Goal: Information Seeking & Learning: Check status

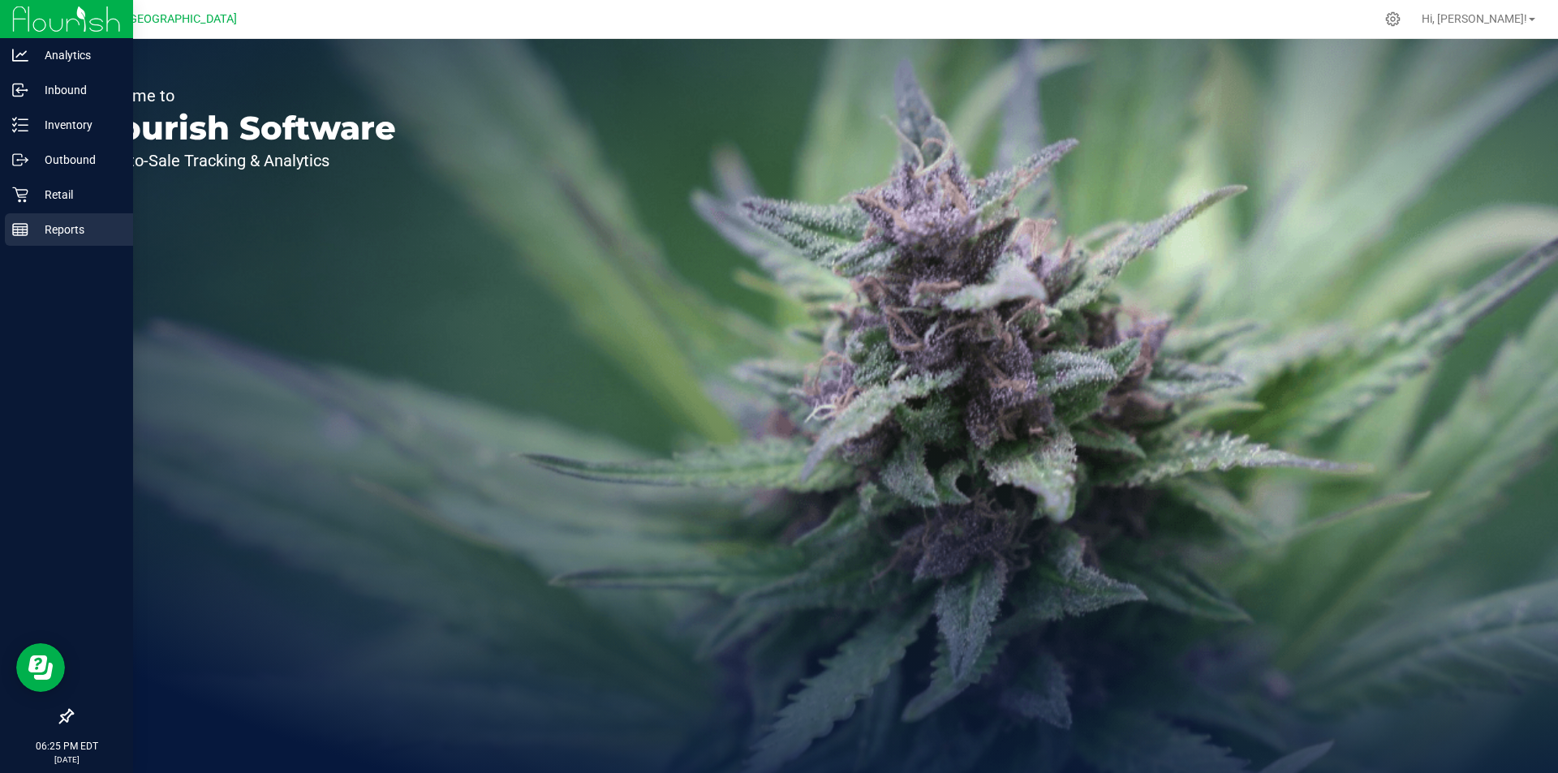
click at [49, 239] on p "Reports" at bounding box center [76, 229] width 97 height 19
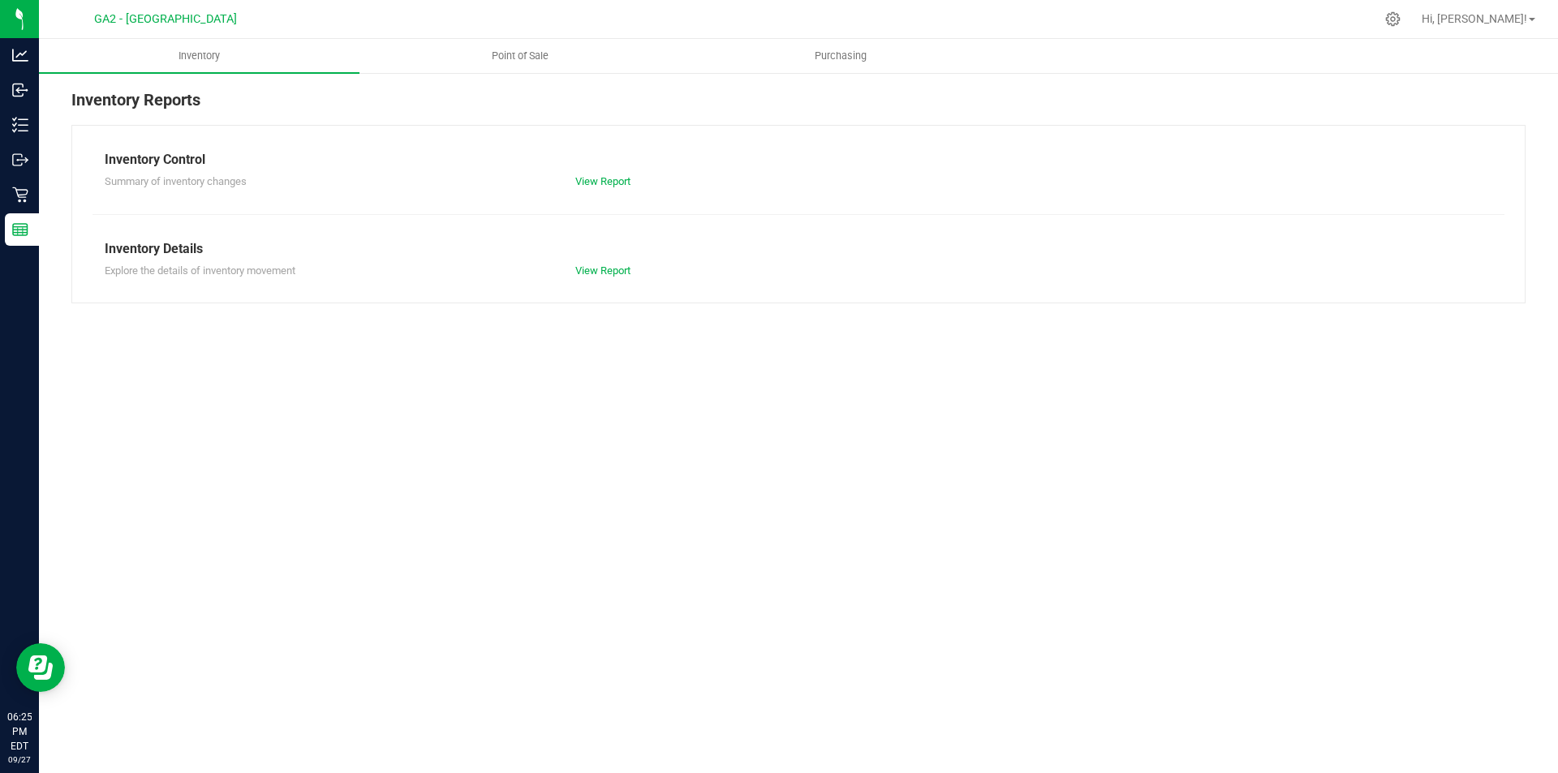
click at [545, 19] on div at bounding box center [833, 19] width 1084 height 32
click at [537, 55] on span "Point of Sale" at bounding box center [520, 56] width 101 height 15
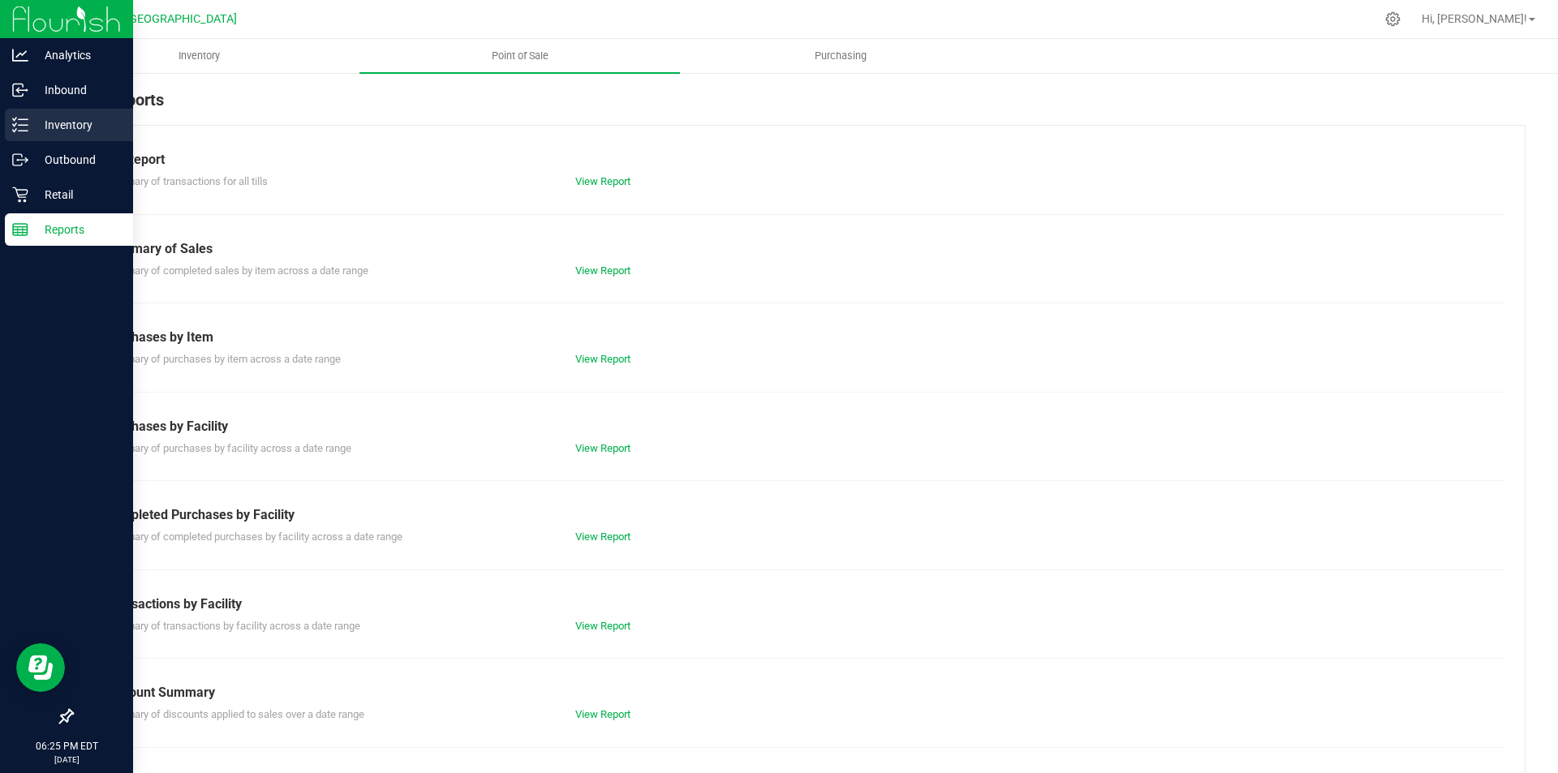
click at [58, 118] on p "Inventory" at bounding box center [76, 124] width 97 height 19
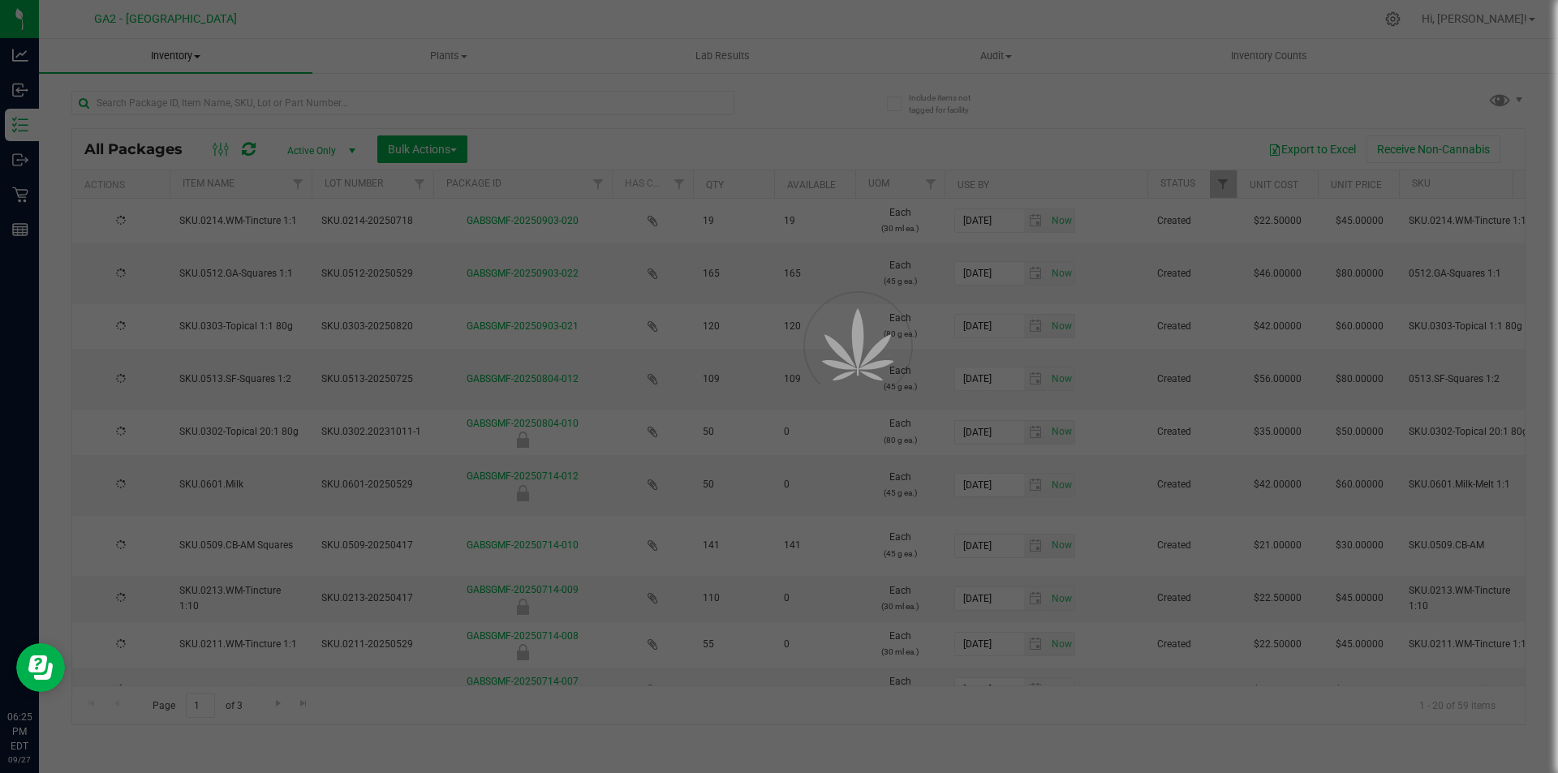
click at [169, 54] on span "Inventory" at bounding box center [176, 56] width 274 height 15
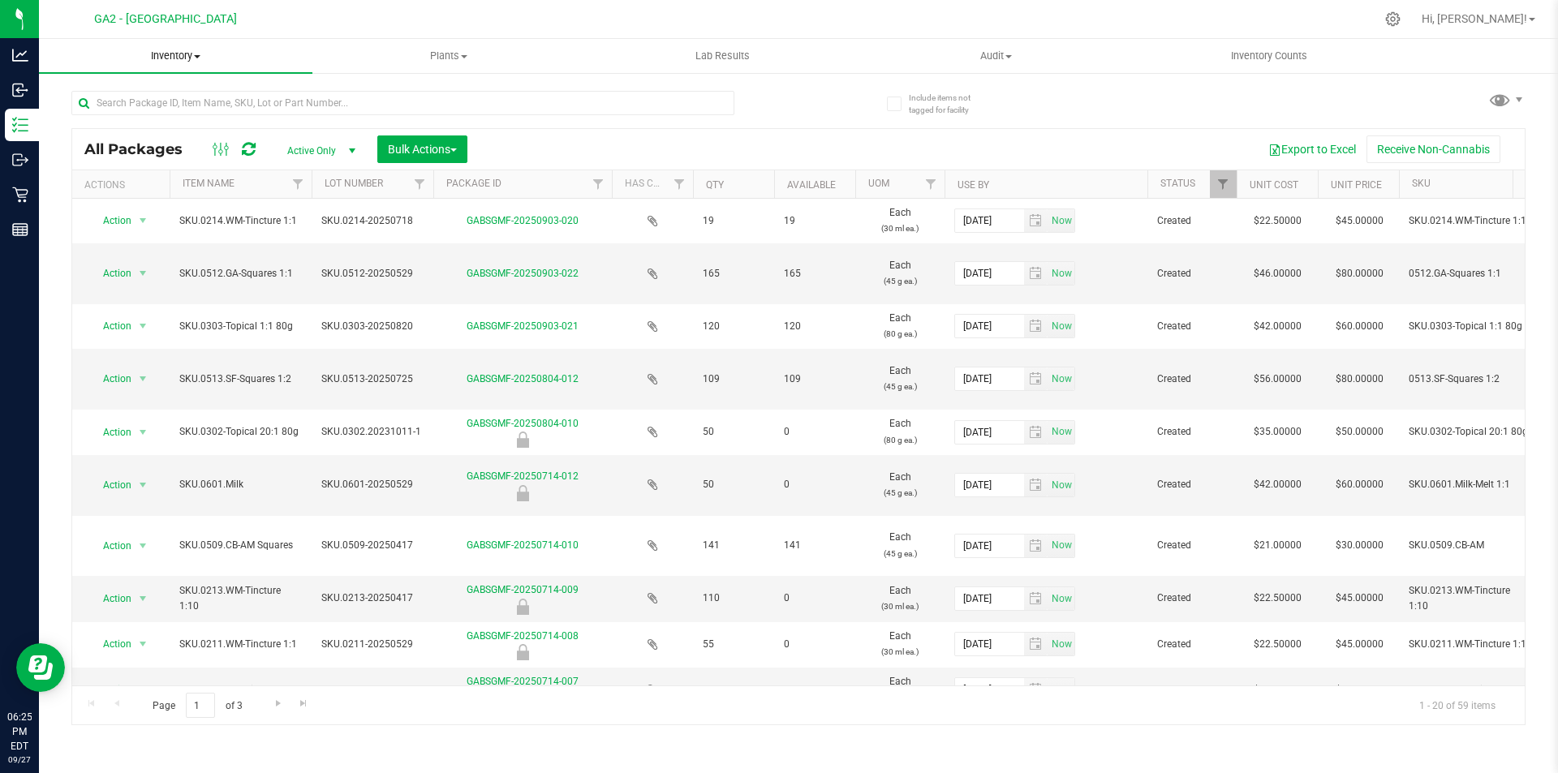
click at [169, 54] on span "Inventory" at bounding box center [176, 56] width 274 height 15
click at [173, 54] on span "Inventory" at bounding box center [176, 56] width 274 height 15
click at [165, 119] on li "All inventory" at bounding box center [176, 117] width 274 height 19
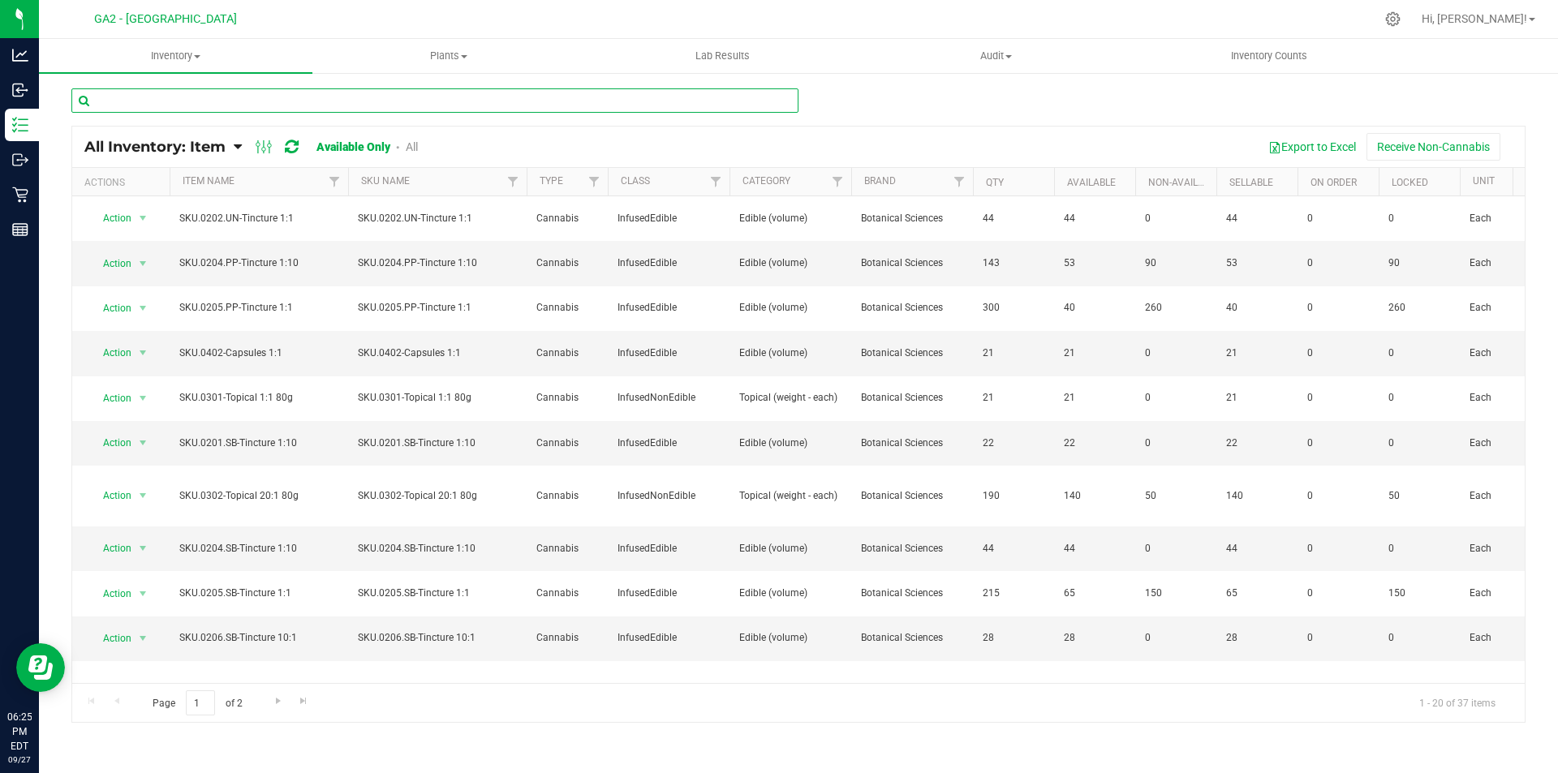
click at [385, 93] on input "text" at bounding box center [434, 100] width 727 height 24
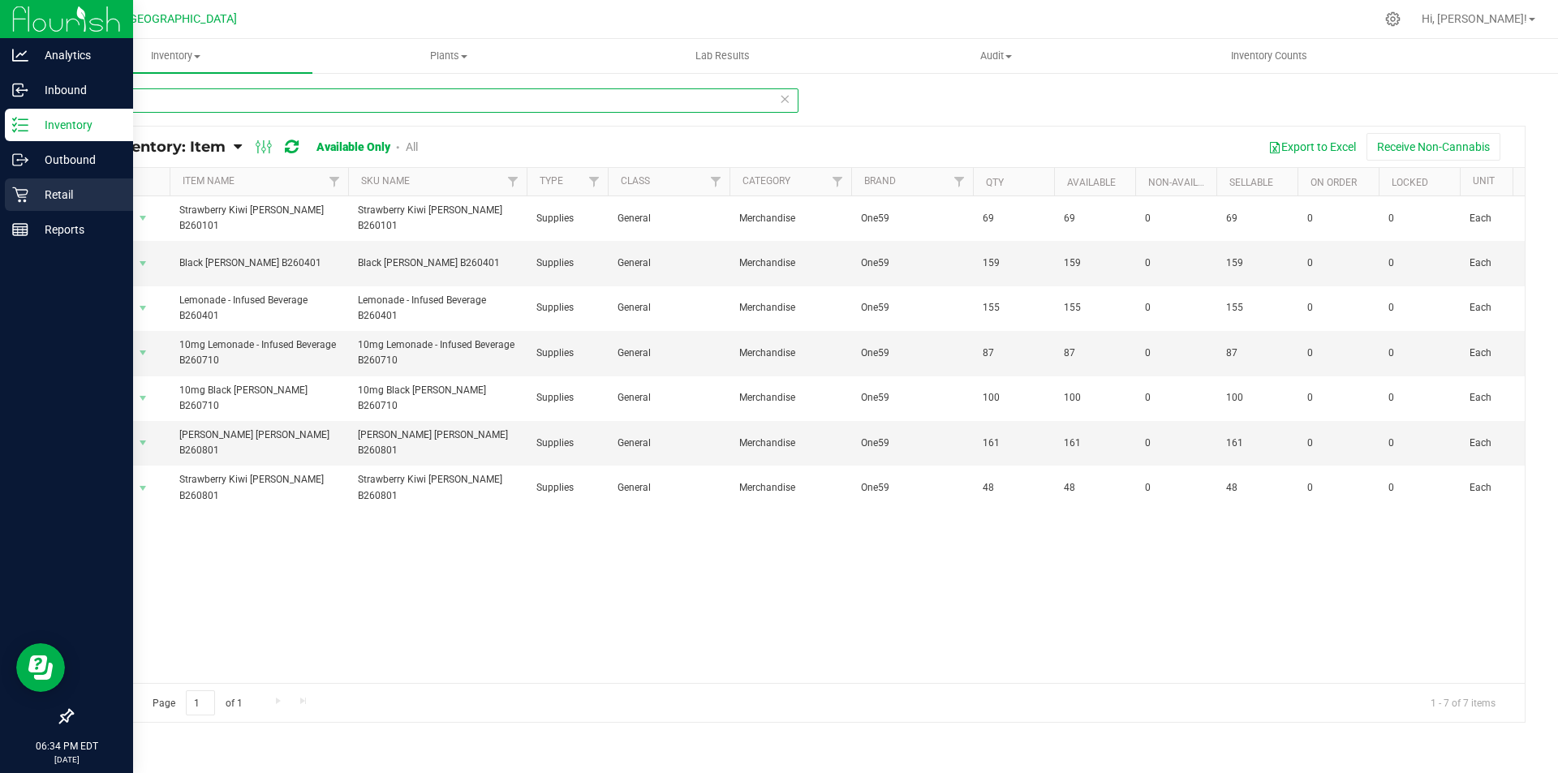
type input "se"
click at [76, 192] on p "Retail" at bounding box center [76, 194] width 97 height 19
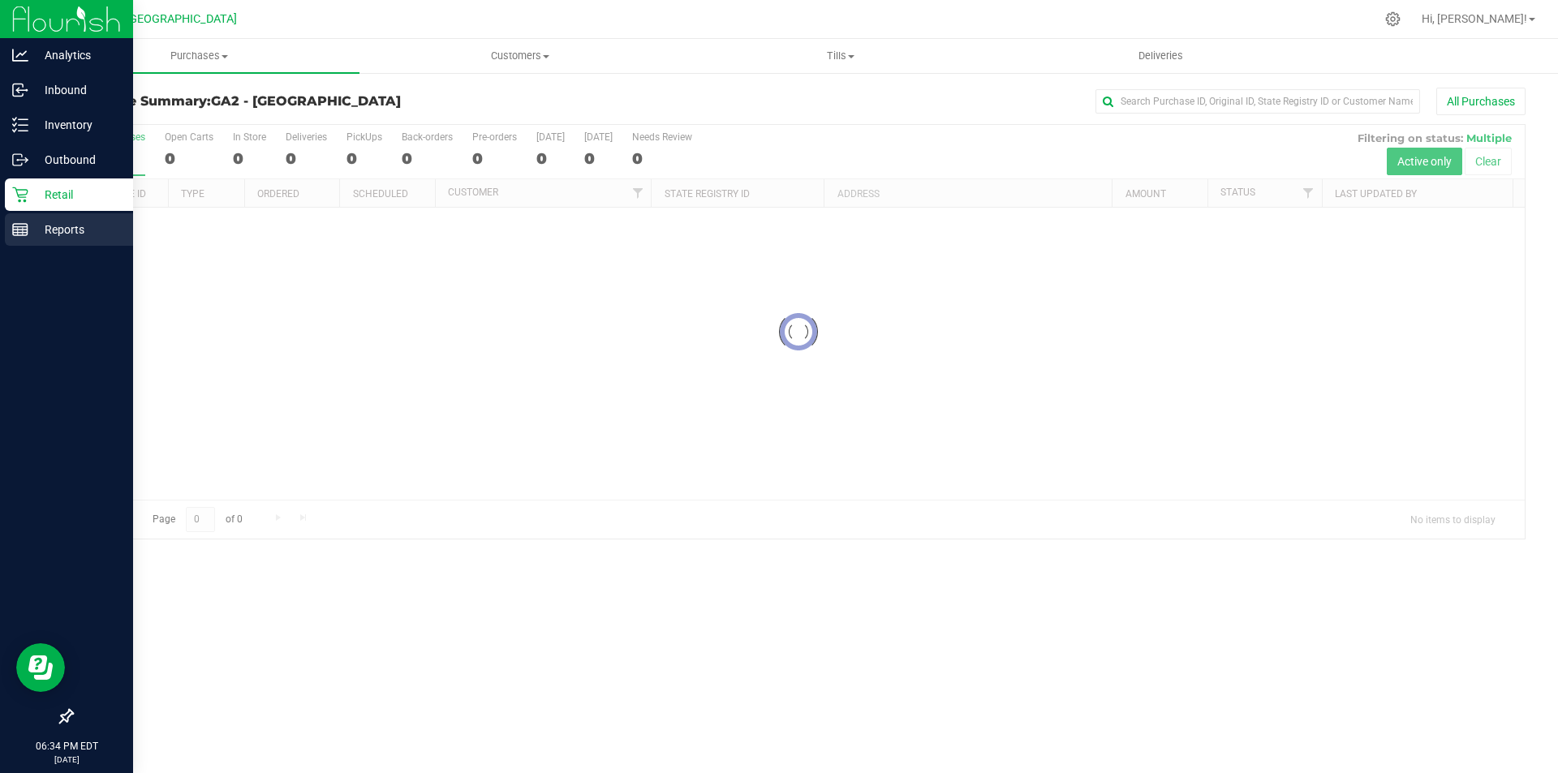
click at [83, 238] on p "Reports" at bounding box center [76, 229] width 97 height 19
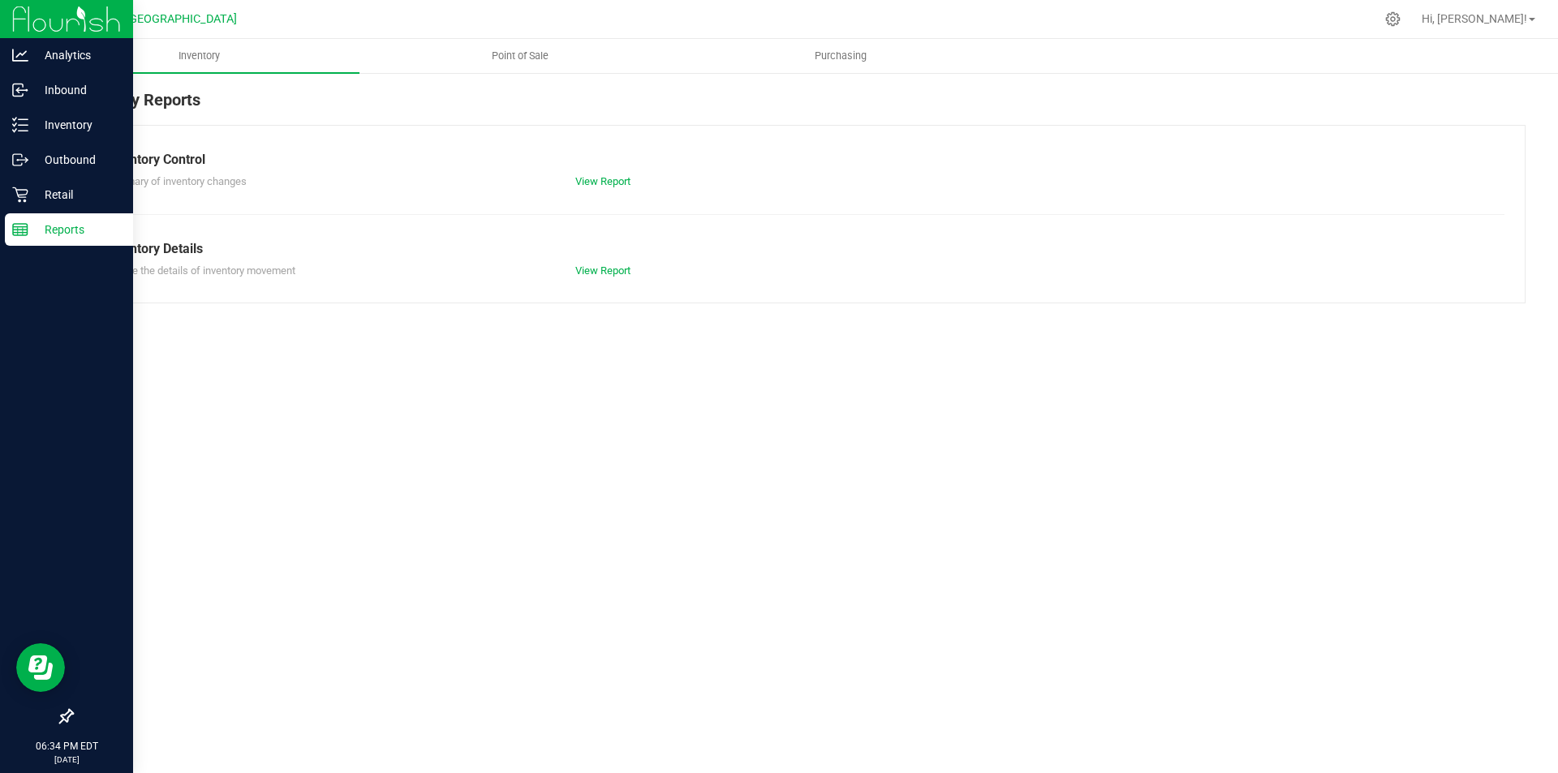
click at [83, 238] on p "Reports" at bounding box center [76, 229] width 97 height 19
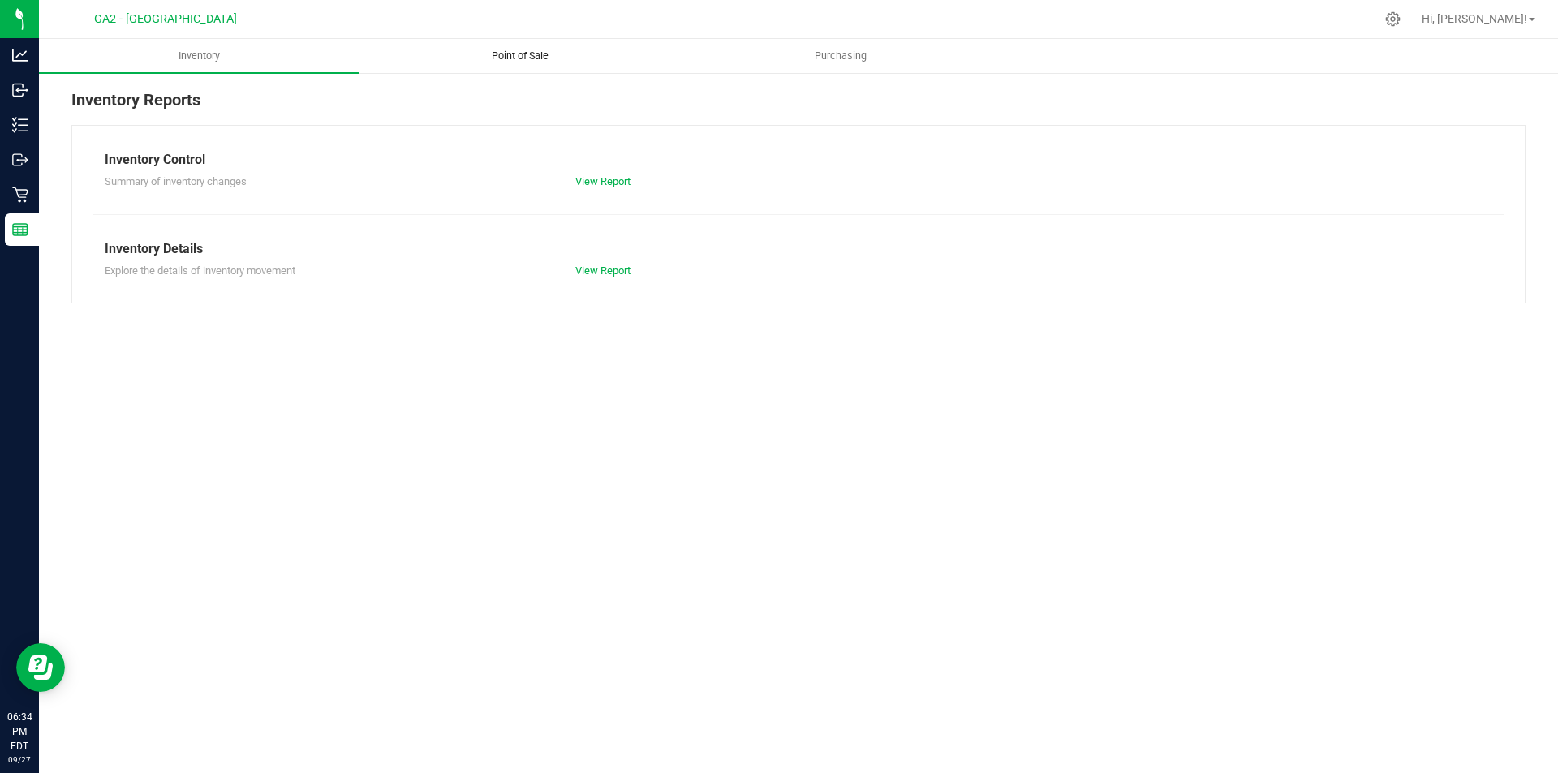
click at [555, 65] on uib-tab-heading "Point of Sale" at bounding box center [519, 56] width 319 height 32
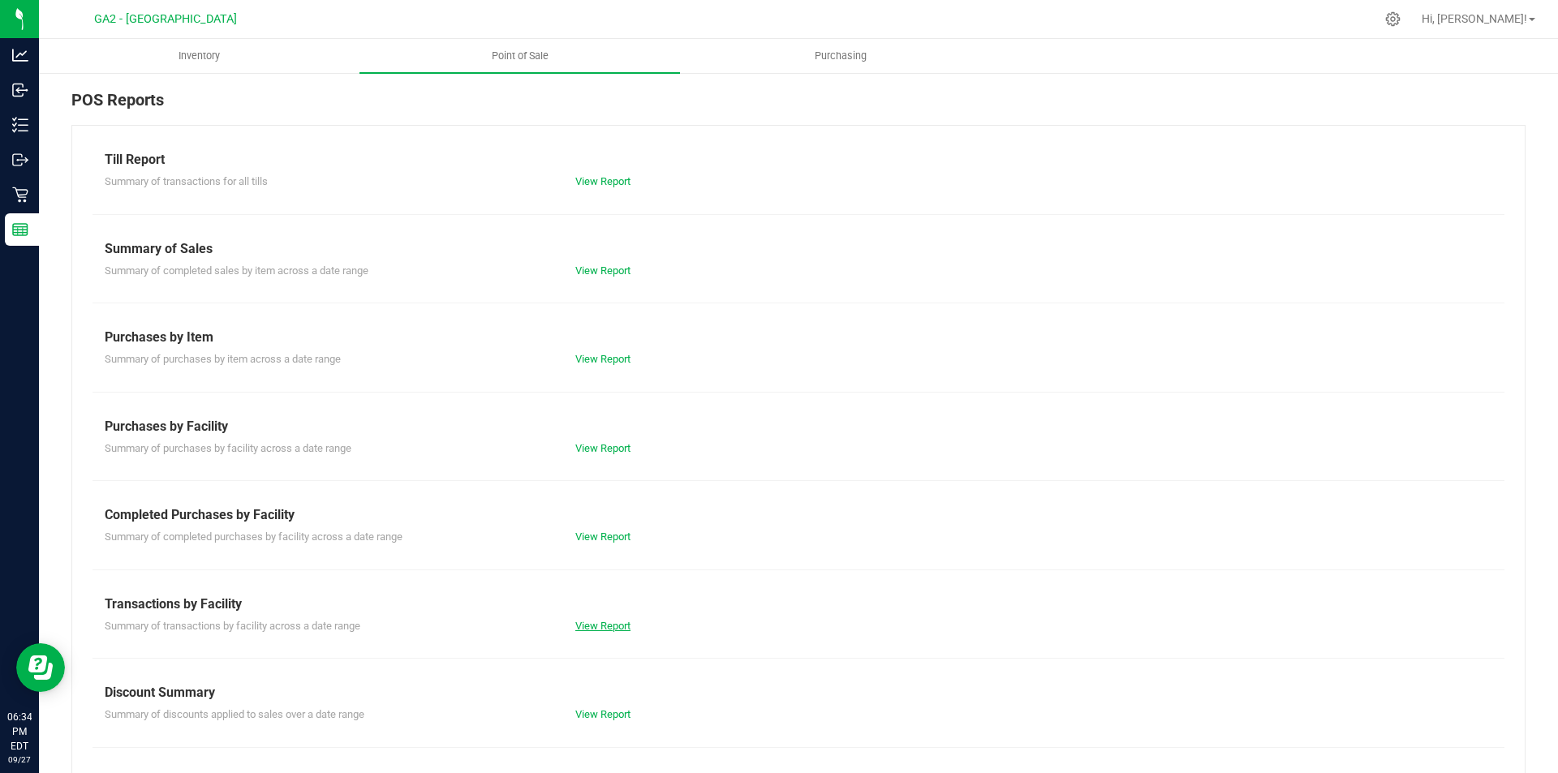
click at [601, 628] on link "View Report" at bounding box center [602, 626] width 55 height 12
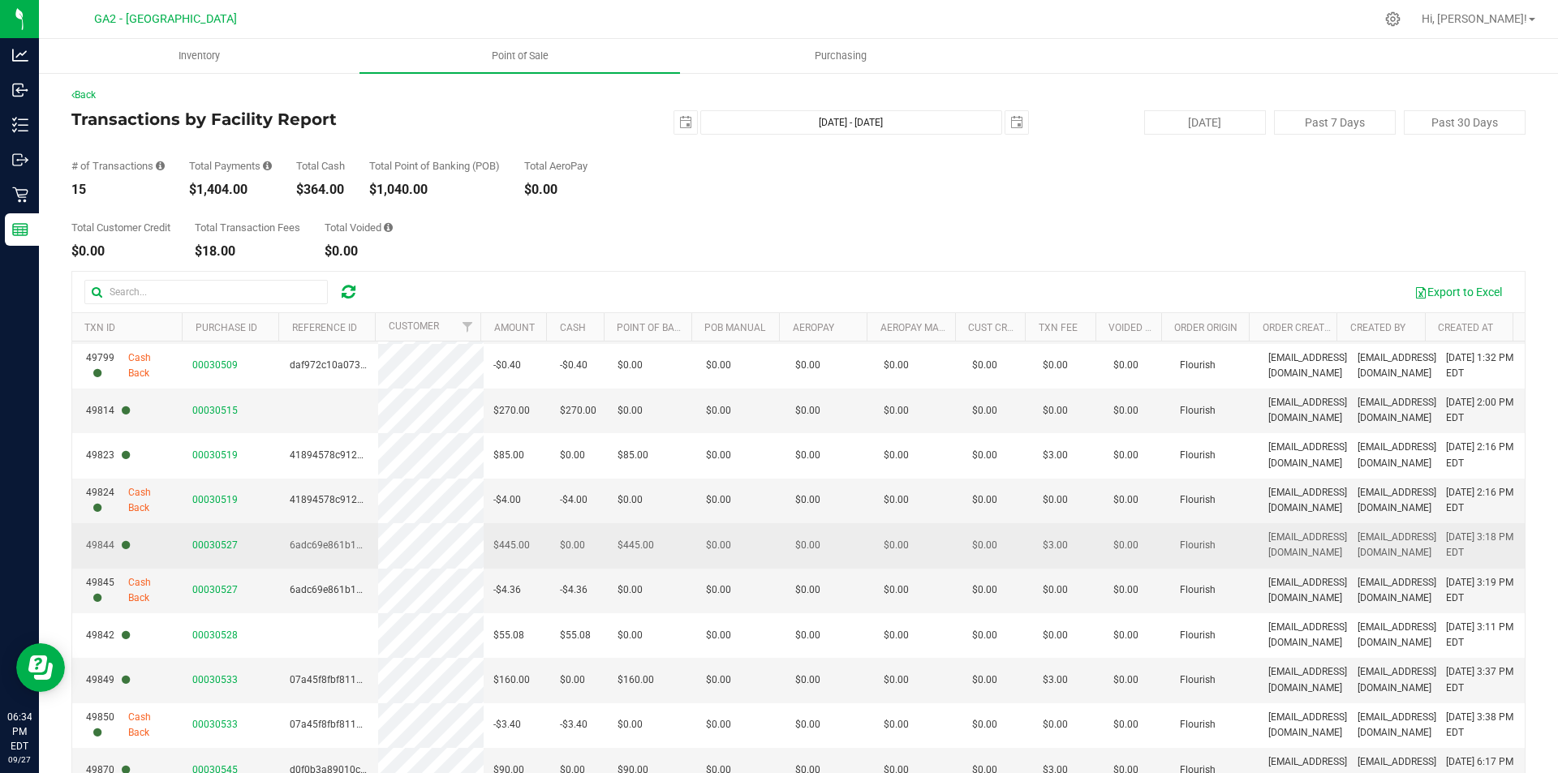
scroll to position [187, 0]
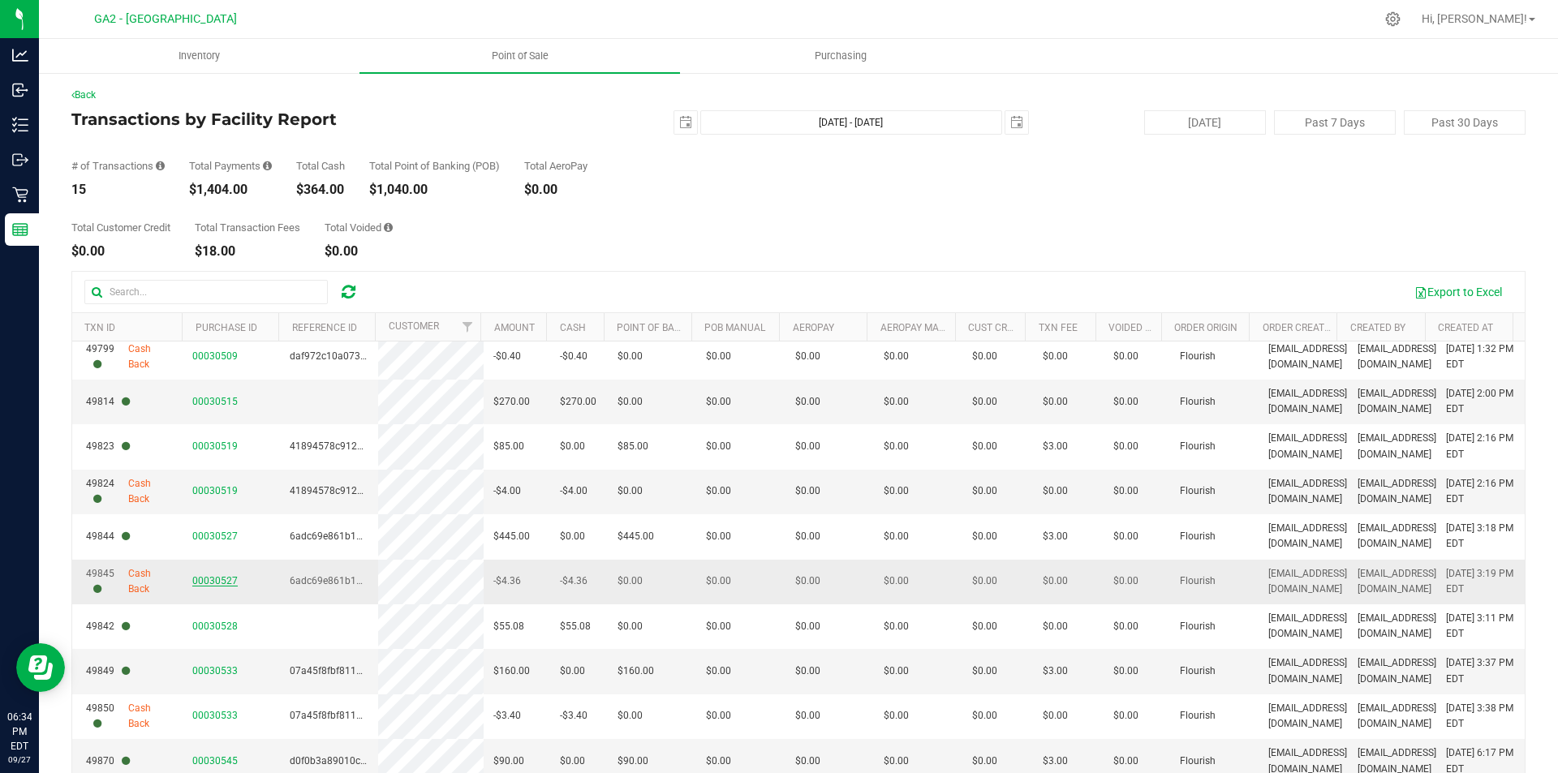
click at [213, 579] on span "00030527" at bounding box center [214, 580] width 45 height 11
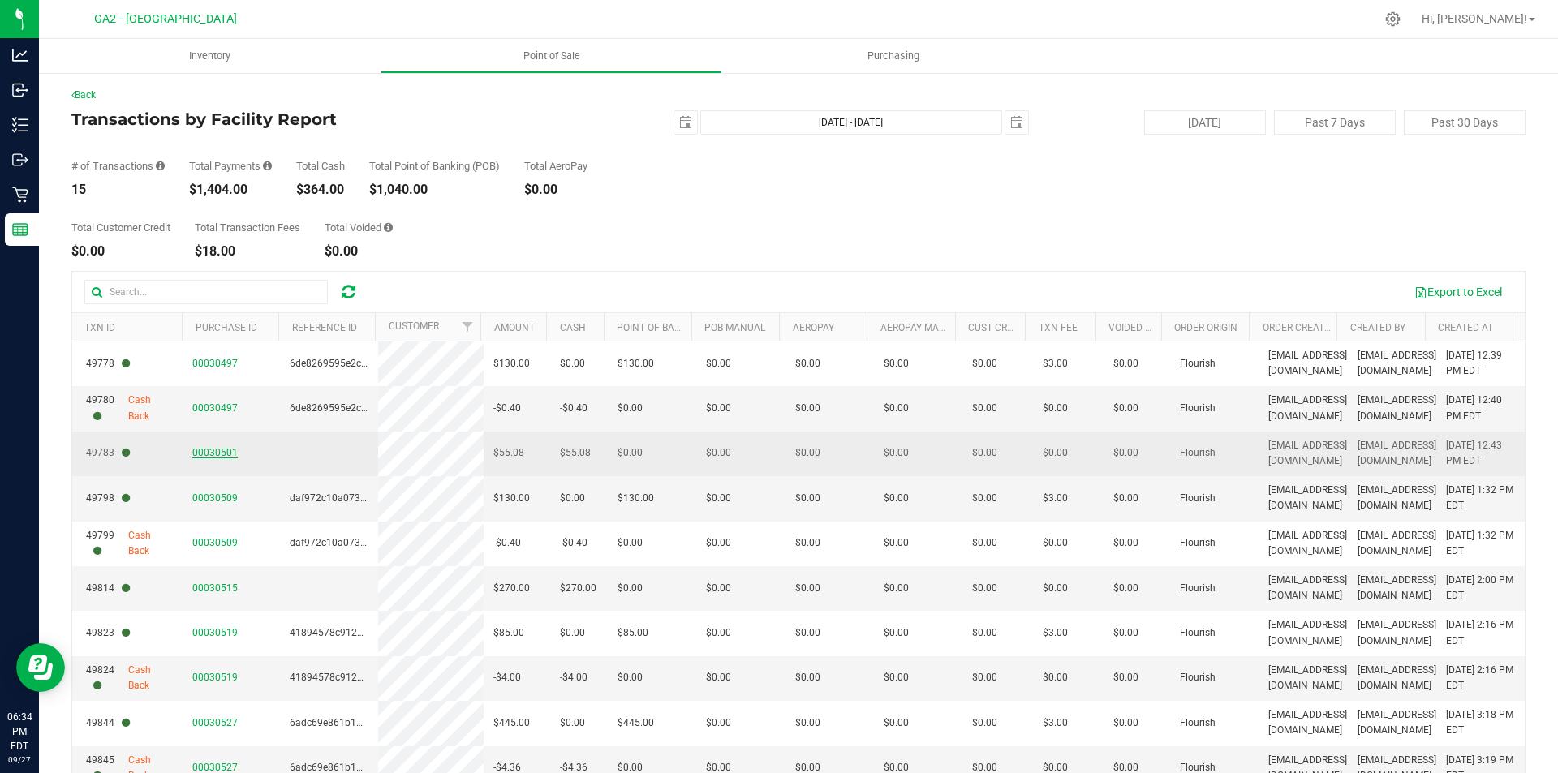
click at [196, 451] on span "00030501" at bounding box center [214, 452] width 45 height 11
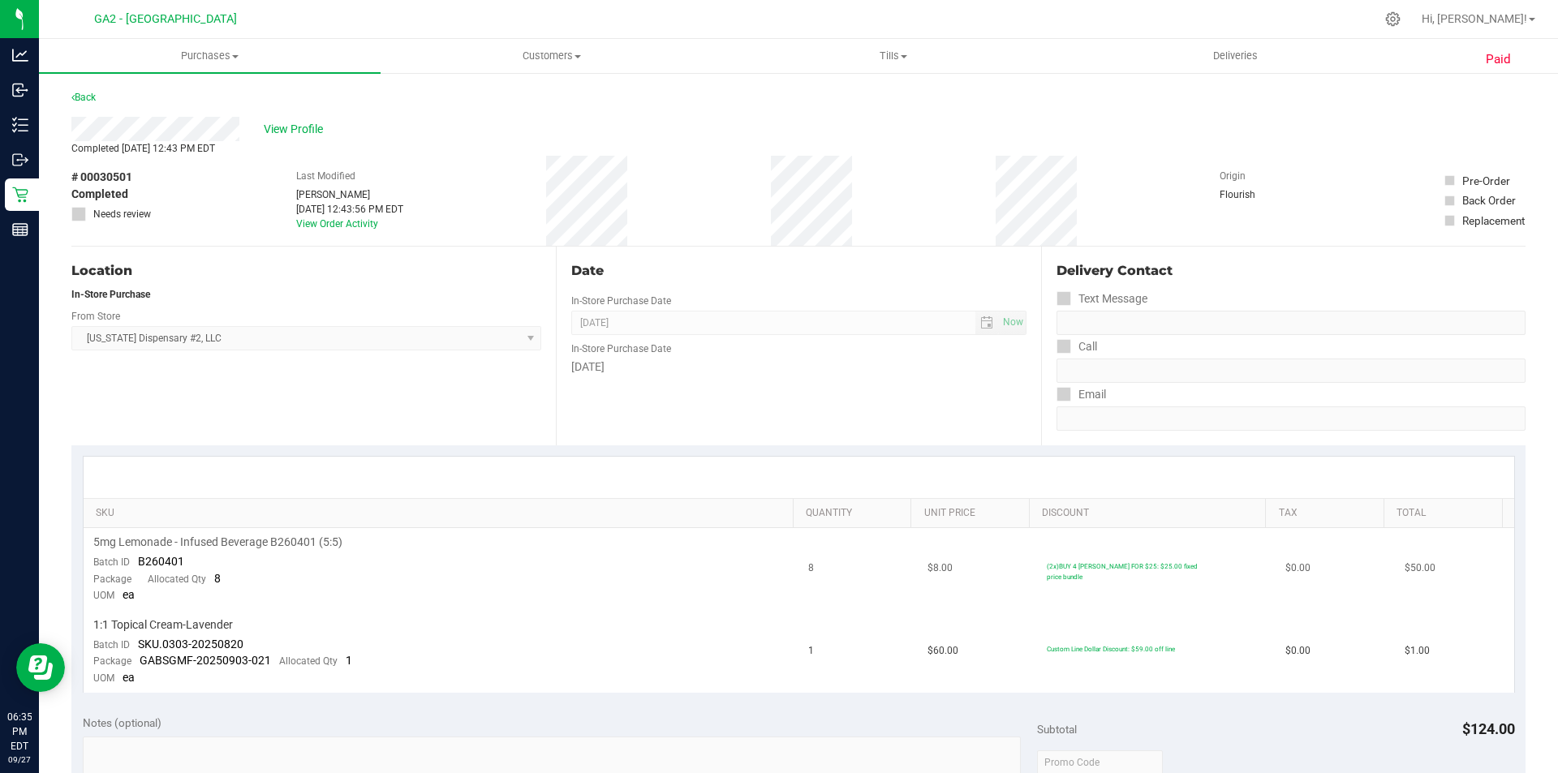
click at [220, 581] on td "5mg Lemonade - Infused Beverage B260401 (5:5) Batch ID B260401 Package Allocate…" at bounding box center [442, 569] width 716 height 83
